Goal: Use online tool/utility: Utilize a website feature to perform a specific function

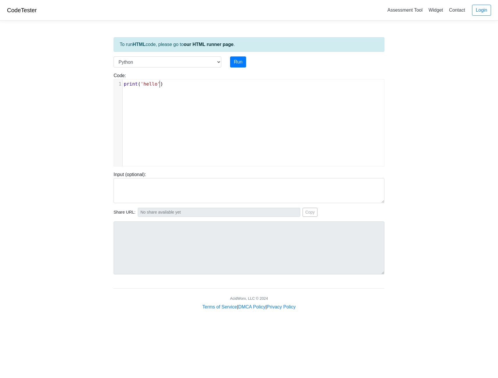
scroll to position [2, 0]
type textarea "print('hello')"
drag, startPoint x: 187, startPoint y: 87, endPoint x: 97, endPoint y: 87, distance: 90.0
click at [97, 87] on body "CodeTester Assessment Tool Widget Contact Login To run HTML code, please go to …" at bounding box center [249, 155] width 498 height 311
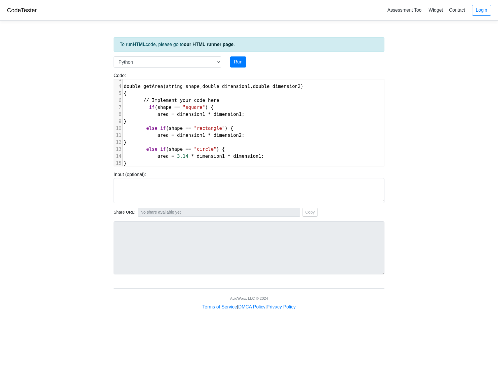
scroll to position [0, 0]
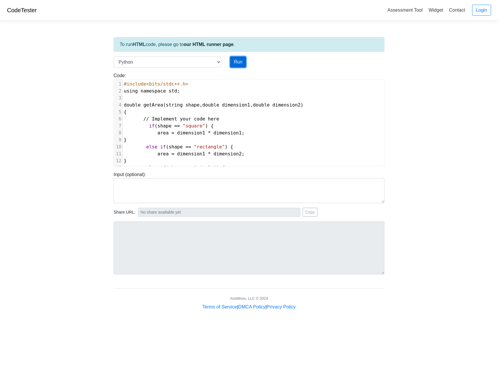
click at [239, 64] on button "Run" at bounding box center [238, 61] width 16 height 11
click at [204, 62] on select "C C++ Go Java Javascript Python Ruby" at bounding box center [168, 61] width 108 height 11
select select "cpp"
click at [114, 56] on select "C C++ Go Java Javascript Python Ruby" at bounding box center [168, 61] width 108 height 11
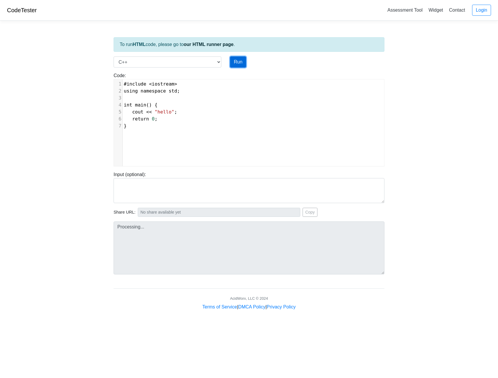
click at [244, 62] on button "Run" at bounding box center [238, 61] width 16 height 11
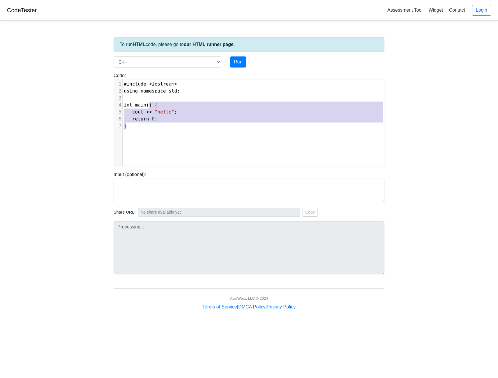
type textarea "de <iostream> using namespace std; int main() { cout << "hello"; return 0; }"
type input "[URL][DOMAIN_NAME]"
type textarea "#include <iostream> using namespace std; int main() { cout << "hello"; return 0…"
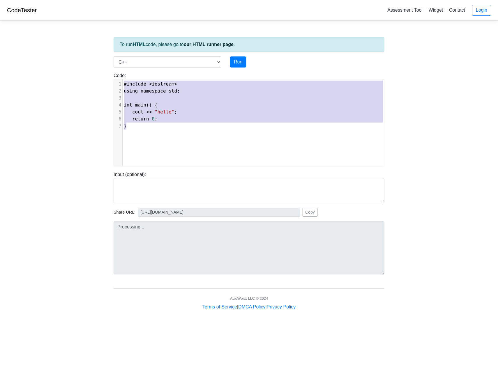
drag, startPoint x: 171, startPoint y: 135, endPoint x: 131, endPoint y: 66, distance: 80.0
click at [131, 66] on div "To run HTML code, please go to our HTML runner page . Language C C++ Go Java Ja…" at bounding box center [249, 167] width 280 height 285
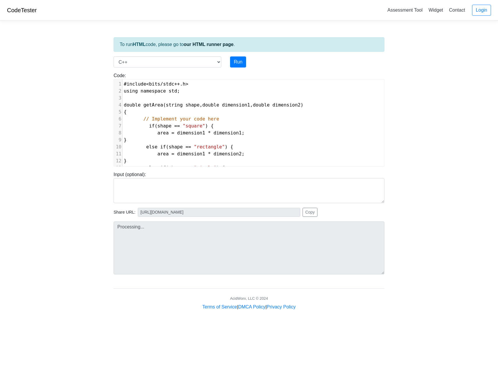
scroll to position [172, 0]
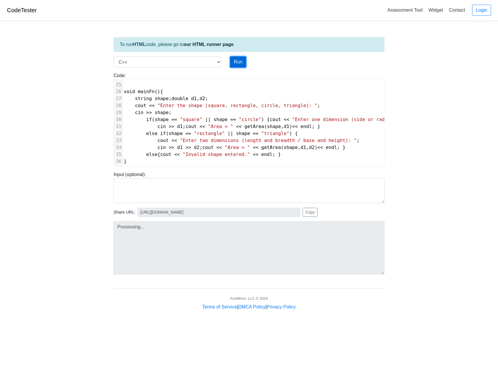
click at [238, 65] on button "Run" at bounding box center [238, 61] width 16 height 11
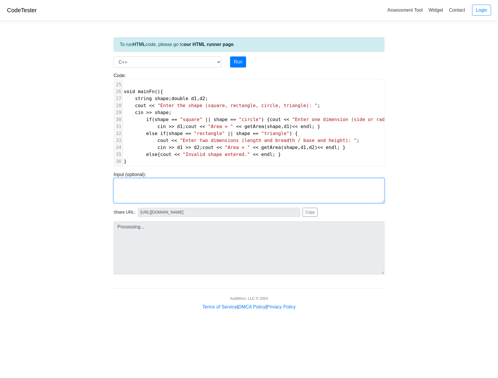
click at [220, 186] on textarea at bounding box center [249, 190] width 271 height 25
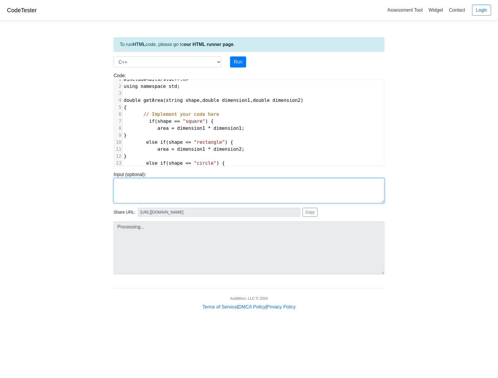
scroll to position [0, 0]
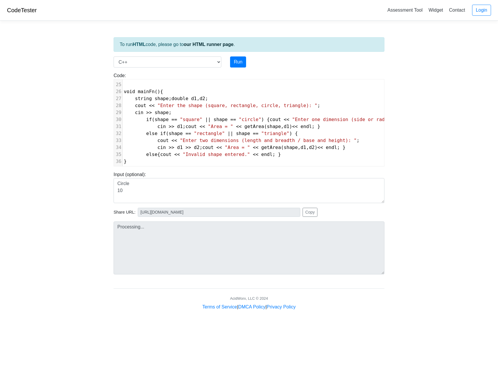
click at [241, 68] on div "Code: #include <iostream> using namespace std; int main() { cout << "hello"; re…" at bounding box center [249, 117] width 280 height 99
click at [241, 65] on button "Run" at bounding box center [238, 61] width 16 height 11
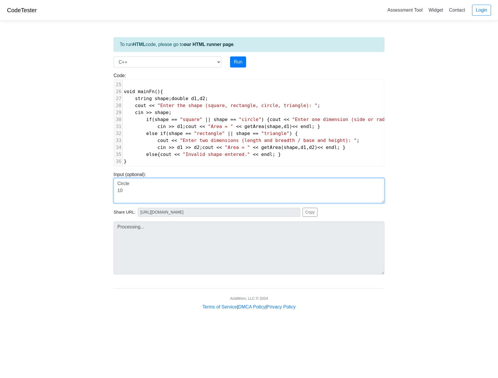
click at [119, 184] on textarea "Circle 10" at bounding box center [249, 190] width 271 height 25
type textarea "circle 10"
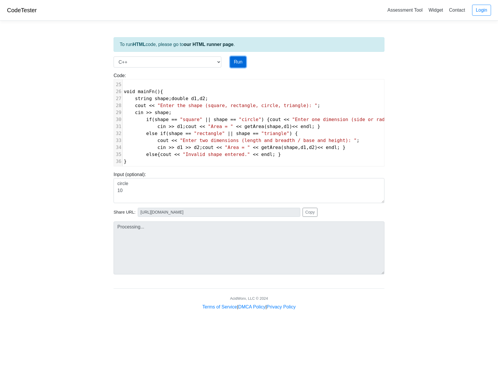
click at [236, 59] on button "Run" at bounding box center [238, 61] width 16 height 11
click at [260, 160] on pre "}" at bounding box center [257, 161] width 269 height 7
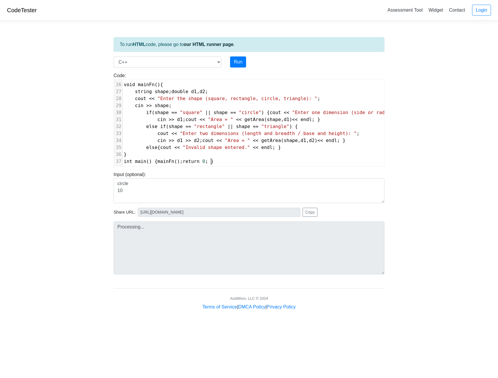
click at [151, 159] on span "int main () { mainFn (); return 0 ; }" at bounding box center [169, 162] width 90 height 6
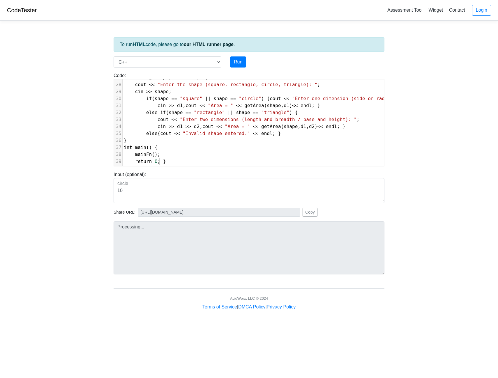
scroll to position [199, 0]
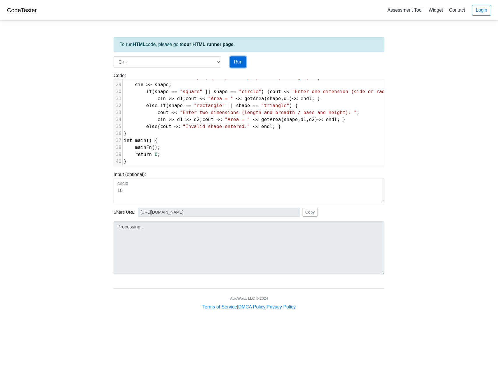
click at [235, 63] on button "Run" at bounding box center [238, 61] width 16 height 11
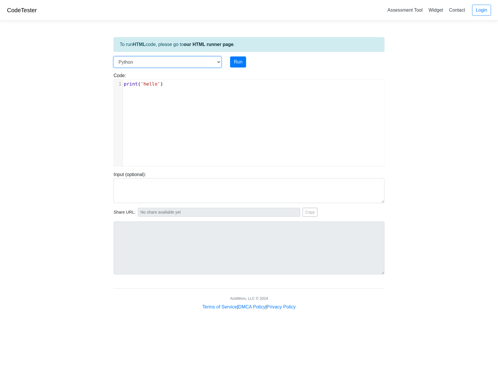
drag, startPoint x: 145, startPoint y: 59, endPoint x: 155, endPoint y: 68, distance: 13.2
click at [145, 59] on select "C C++ Go Java Javascript Python Ruby" at bounding box center [168, 61] width 108 height 11
select select "cpp"
click at [114, 56] on select "C C++ Go Java Javascript Python Ruby" at bounding box center [168, 61] width 108 height 11
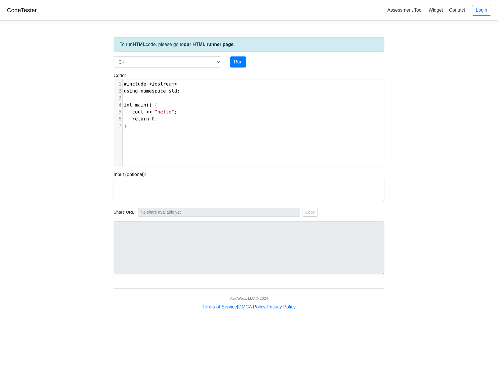
scroll to position [2, 0]
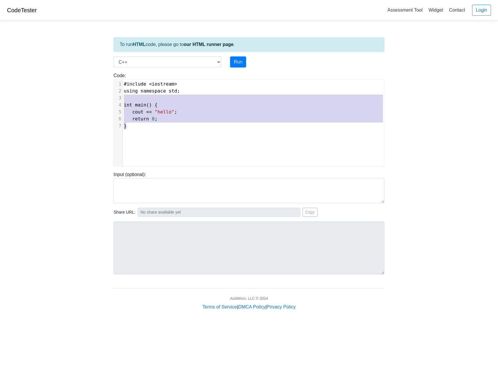
type textarea "#include <iostream> using namespace std; int main() { cout << "hello"; return 0…"
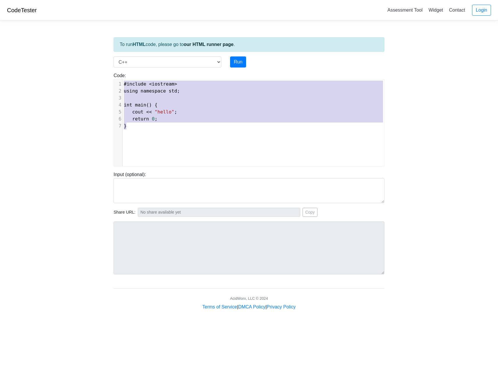
drag, startPoint x: 170, startPoint y: 141, endPoint x: 125, endPoint y: 76, distance: 79.0
click at [125, 76] on div "Code: #include <iostream> using namespace std; int main() { cout << "hello"; re…" at bounding box center [249, 119] width 280 height 94
paste textarea
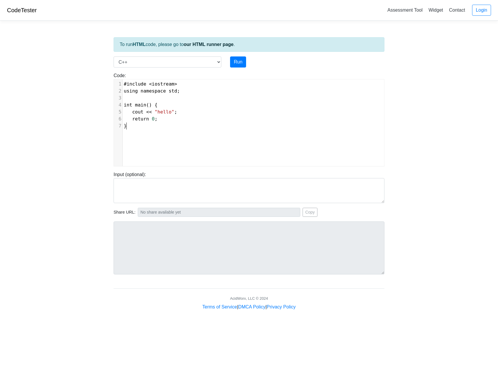
click at [218, 146] on div "x 1 #include < iostream > 2 using namespace std ; 3 ​ 4 int main () { 5 cout <<…" at bounding box center [253, 128] width 279 height 96
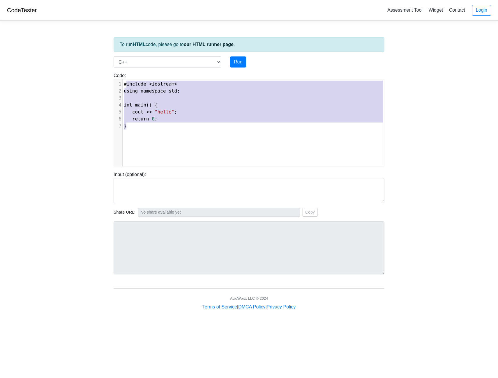
type textarea "#include <iostream> using namespace std; int main() { cout << "hello"; return 0…"
drag, startPoint x: 209, startPoint y: 142, endPoint x: 123, endPoint y: 78, distance: 107.5
click at [123, 78] on div "Code: #include <iostream> using namespace std; int main() { cout << "hello"; re…" at bounding box center [249, 119] width 280 height 94
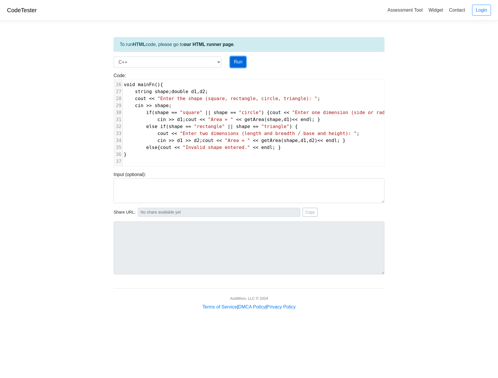
click at [243, 65] on button "Run" at bounding box center [238, 61] width 16 height 11
type input "https://codetester.io/runner?s=vYlrVKyVlq"
type textarea "Submission status: Compilation Error Compile Output: main.cpp: In function ‘dou…"
